Goal: Task Accomplishment & Management: Use online tool/utility

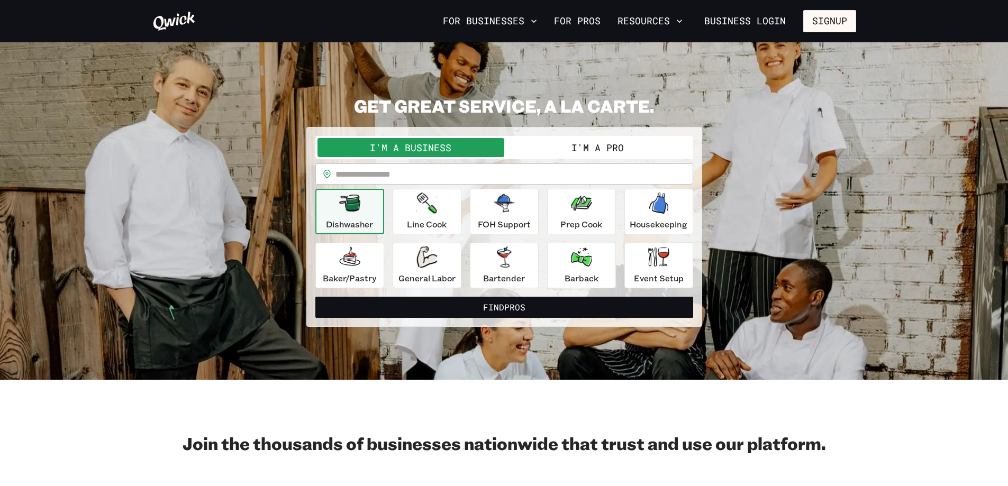
click at [605, 148] on button "I'm a Pro" at bounding box center [597, 147] width 187 height 19
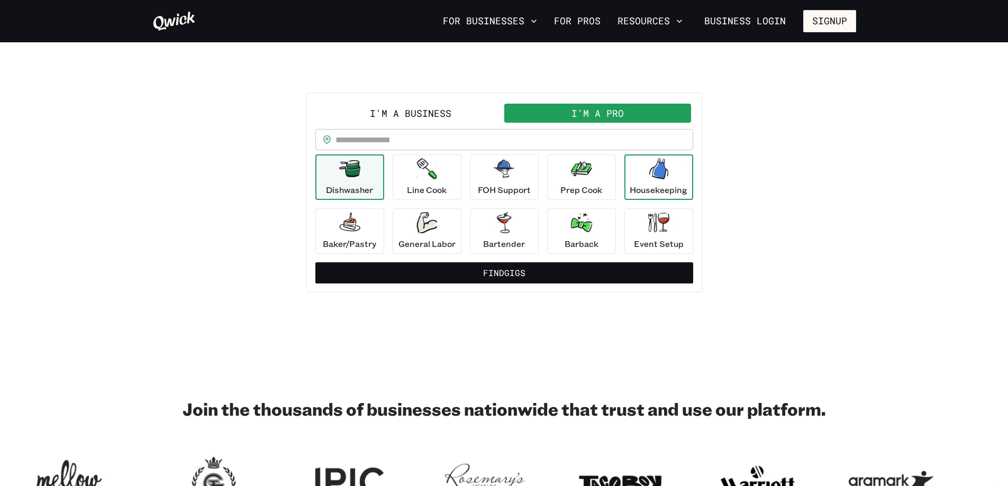
scroll to position [53, 0]
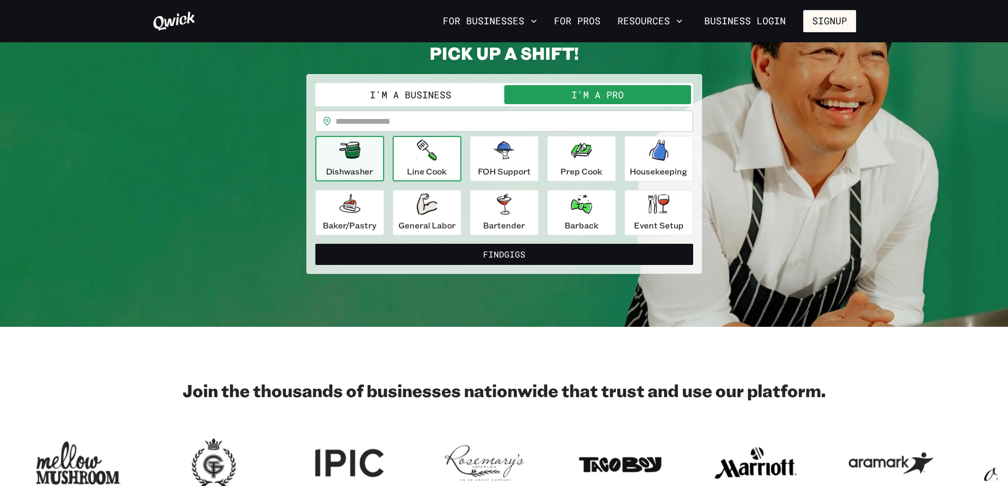
click at [429, 159] on icon "button" at bounding box center [426, 150] width 20 height 21
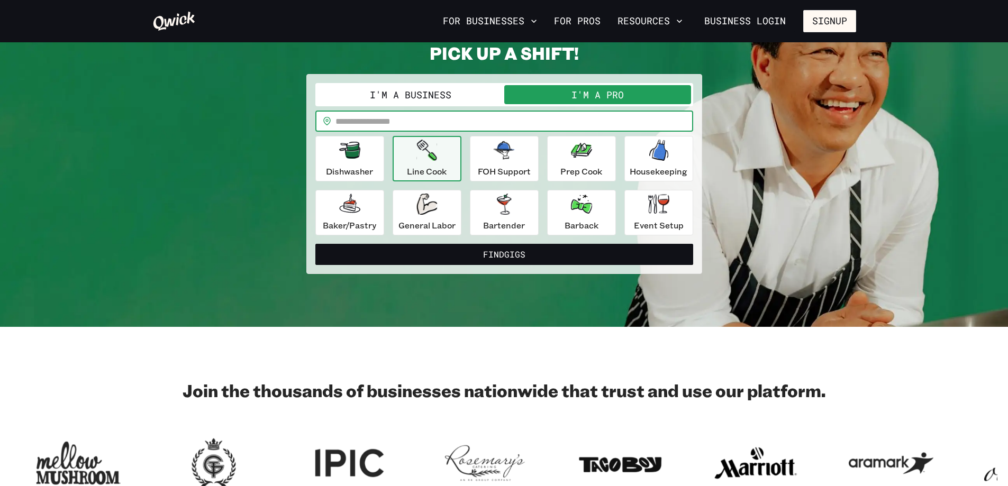
click at [345, 122] on input "text" at bounding box center [514, 121] width 358 height 21
type input "*****"
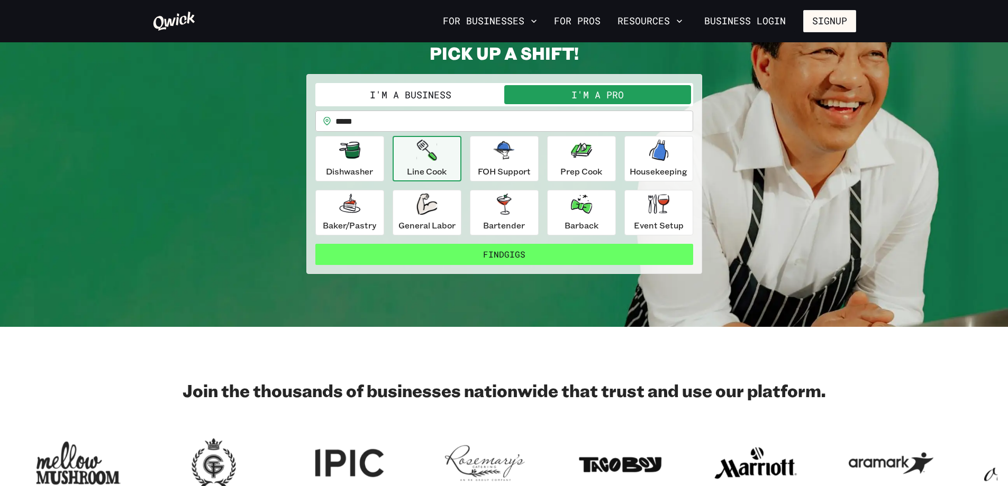
click at [515, 252] on button "Find Gigs" at bounding box center [504, 254] width 378 height 21
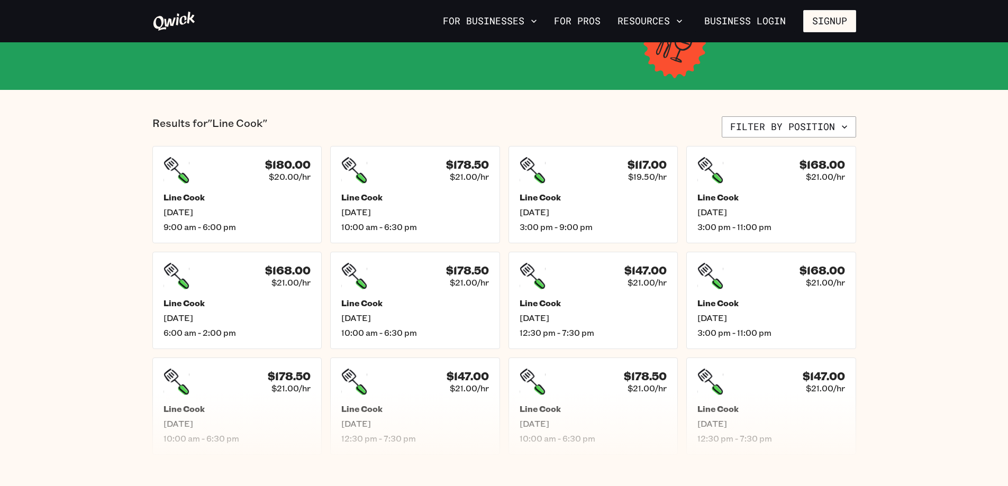
scroll to position [159, 0]
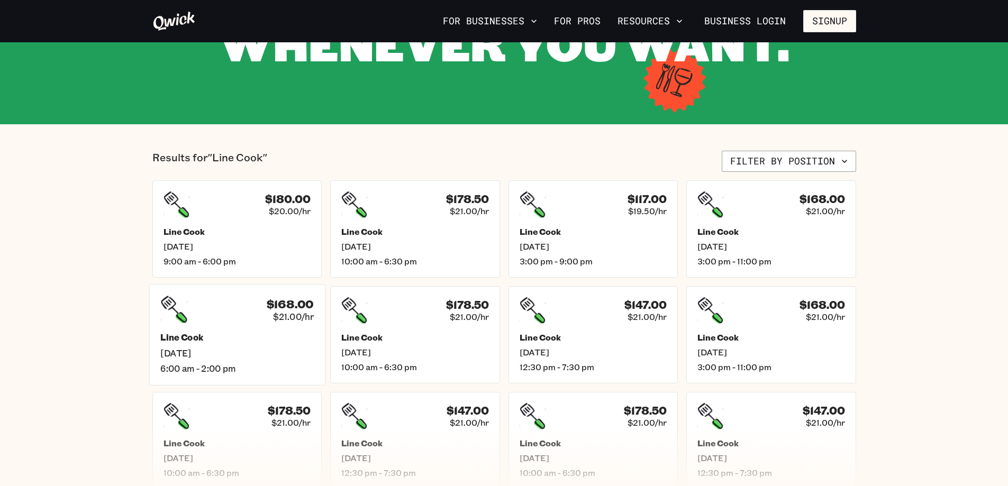
click at [179, 335] on h5 "Line Cook" at bounding box center [236, 337] width 153 height 11
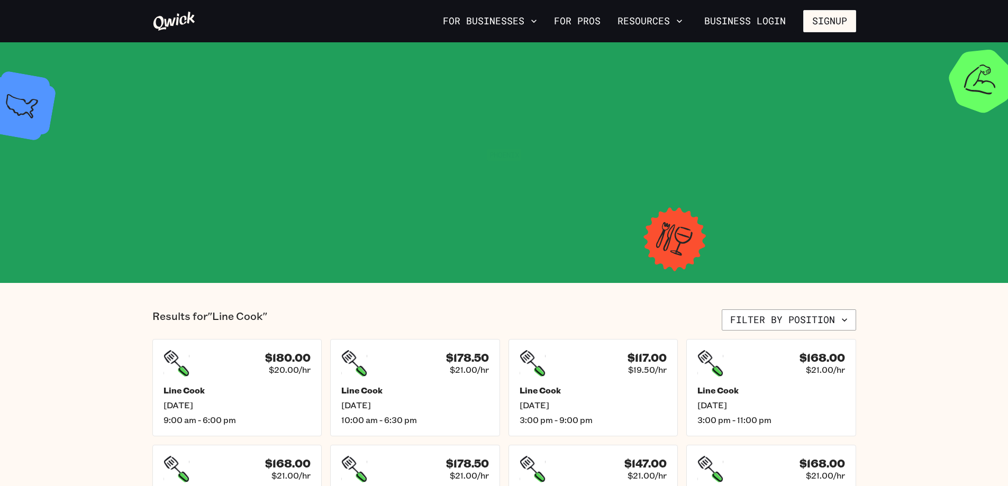
scroll to position [159, 0]
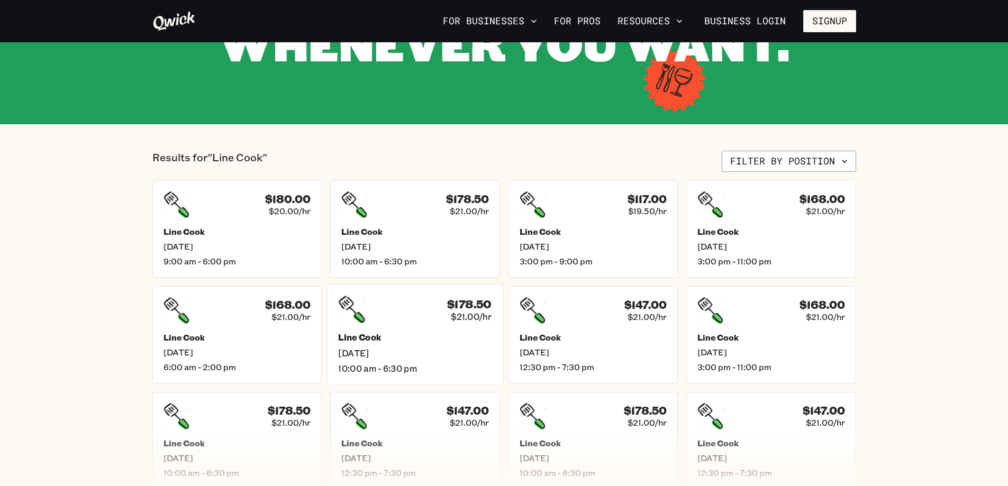
click at [419, 318] on div "$178.50 $21.00/hr" at bounding box center [414, 310] width 153 height 28
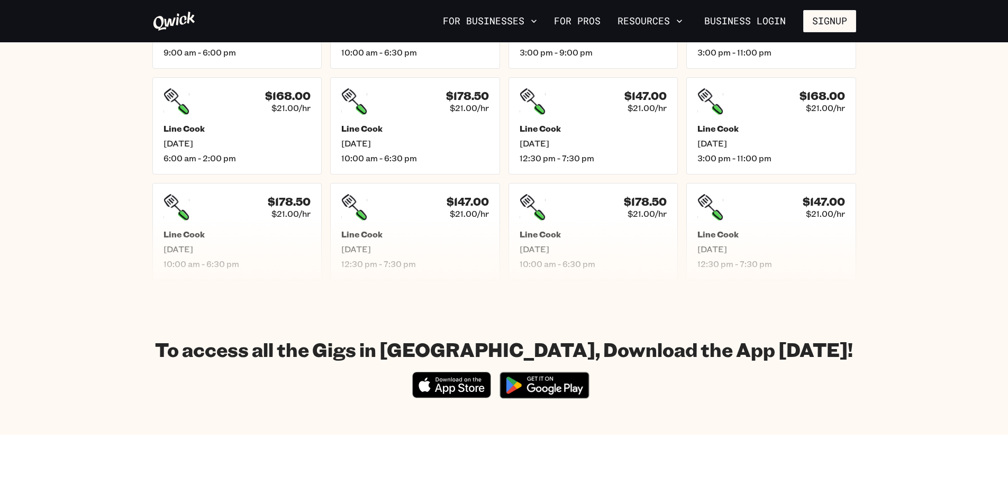
scroll to position [159, 0]
